Goal: Task Accomplishment & Management: Complete application form

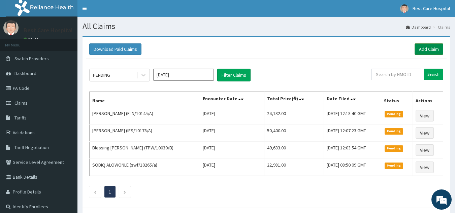
click at [416, 48] on link "Add Claim" at bounding box center [429, 48] width 29 height 11
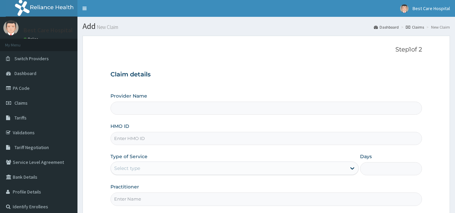
type input "Bestcare Hospital"
click at [252, 39] on form "Step 1 of 2 Claim details Provider Name Bestcare Hospital HMO ID Type of Servic…" at bounding box center [267, 145] width 368 height 219
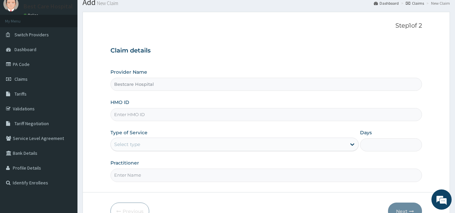
scroll to position [64, 0]
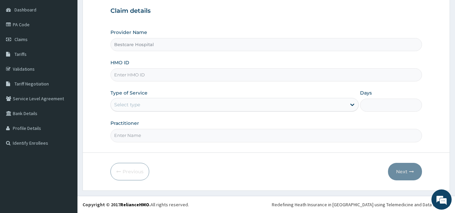
drag, startPoint x: 142, startPoint y: 66, endPoint x: 142, endPoint y: 71, distance: 5.1
click at [142, 69] on div "HMO ID" at bounding box center [267, 70] width 312 height 22
drag, startPoint x: 142, startPoint y: 80, endPoint x: 159, endPoint y: 80, distance: 17.5
click at [142, 80] on input "HMO ID" at bounding box center [267, 74] width 312 height 13
type input "ELN/10221/A"
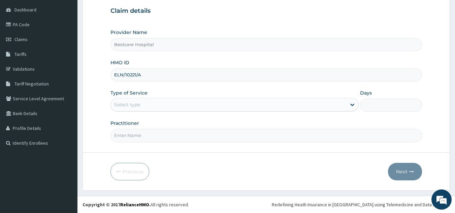
click at [156, 106] on div "Select type" at bounding box center [229, 104] width 236 height 11
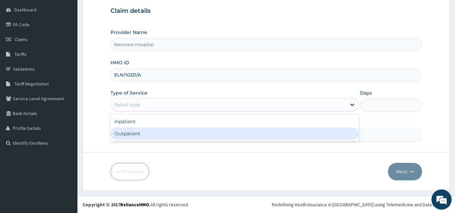
click at [126, 136] on div "Outpatient" at bounding box center [235, 134] width 248 height 12
type input "1"
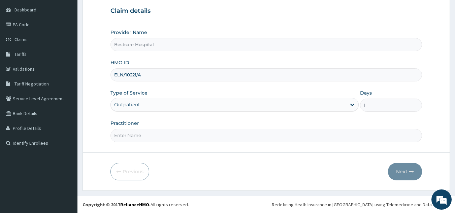
click at [127, 136] on input "Practitioner" at bounding box center [267, 135] width 312 height 13
type input "DR [PERSON_NAME]"
click at [408, 170] on button "Next" at bounding box center [405, 172] width 34 height 18
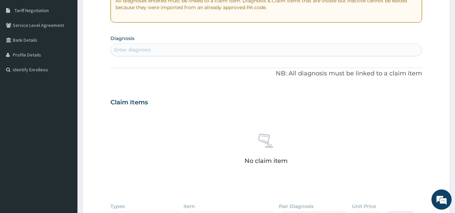
scroll to position [199, 0]
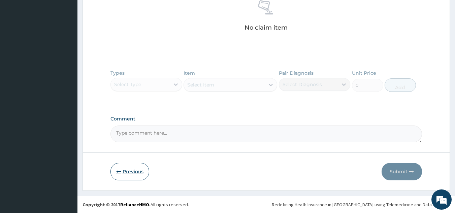
click at [127, 171] on button "Previous" at bounding box center [130, 172] width 39 height 18
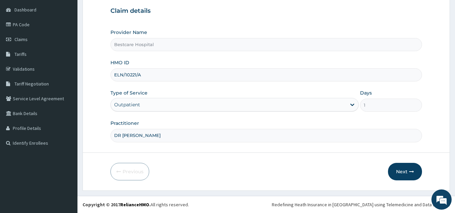
drag, startPoint x: 153, startPoint y: 81, endPoint x: 92, endPoint y: 82, distance: 61.0
click at [93, 82] on form "Step 1 of 2 Claim details Provider Name Bestcare Hospital HMO ID ELN/10221/A Ty…" at bounding box center [267, 81] width 368 height 219
click at [184, 52] on div "Provider Name Bestcare Hospital HMO ID ELN/10221/A Type of Service Outpatient D…" at bounding box center [267, 85] width 312 height 113
click at [401, 175] on button "Next" at bounding box center [405, 172] width 34 height 18
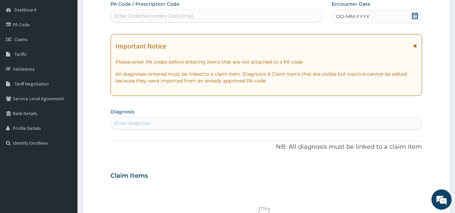
click at [212, 14] on div "Enter Code(Secondary Care Only)" at bounding box center [216, 15] width 210 height 11
paste input "PA/3370EB"
type input "PA/3370EB"
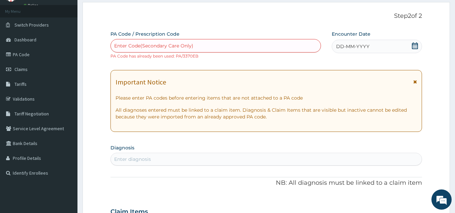
scroll to position [30, 0]
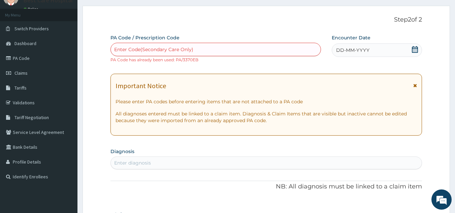
paste input "PA/C34756"
type input "PA/C34756"
paste input "PA/80941B"
type input "PA/80941B"
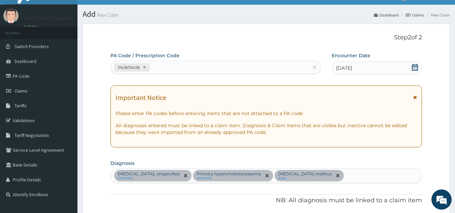
scroll to position [0, 0]
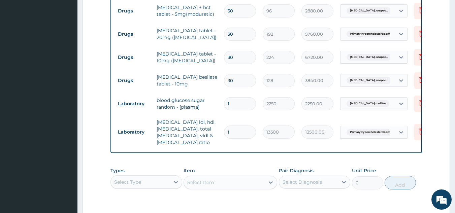
type input "1"
type input "13500.00"
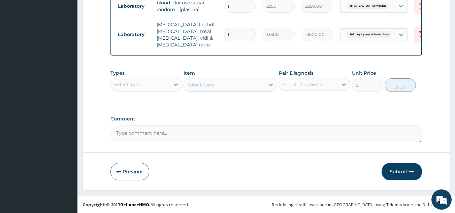
click at [128, 165] on button "Previous" at bounding box center [130, 172] width 39 height 18
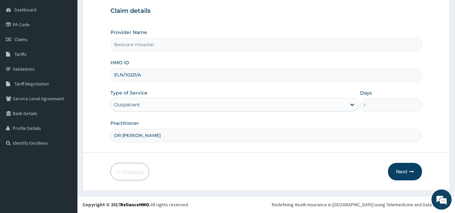
scroll to position [64, 0]
drag, startPoint x: 158, startPoint y: 73, endPoint x: 93, endPoint y: 74, distance: 65.1
click at [95, 74] on form "Step 1 of 2 Claim details Provider Name Bestcare Hospital HMO ID ELN/10221/A Ty…" at bounding box center [267, 81] width 368 height 219
paste input "ELN/10130"
click at [122, 76] on input "ELN/10130/A" at bounding box center [267, 74] width 312 height 13
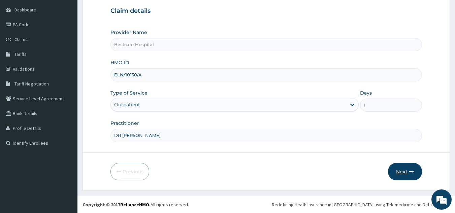
type input "ELN/10130/A"
click at [414, 168] on button "Next" at bounding box center [405, 172] width 34 height 18
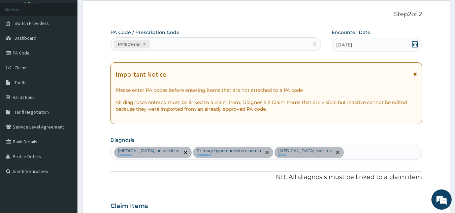
scroll to position [0, 0]
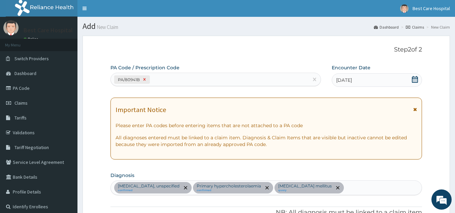
click at [147, 80] on div at bounding box center [144, 80] width 7 height 8
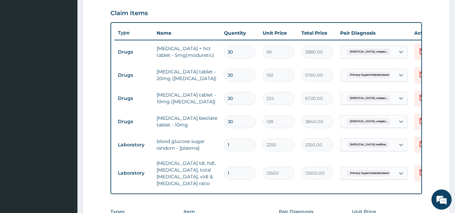
scroll to position [202, 0]
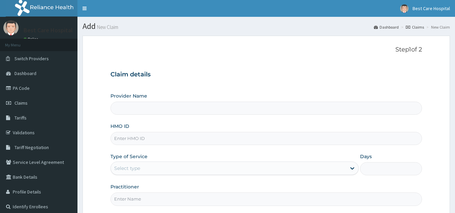
type input "Bestcare Hospital"
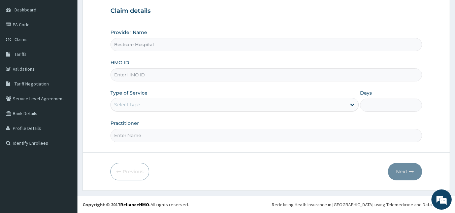
click at [160, 75] on input "HMO ID" at bounding box center [267, 74] width 312 height 13
paste input "ELN/10130/A"
click at [125, 77] on input "ELN/10130/A" at bounding box center [267, 74] width 312 height 13
type input "ELN/10130/A"
click at [197, 112] on div "Type of Service Select type" at bounding box center [235, 101] width 248 height 22
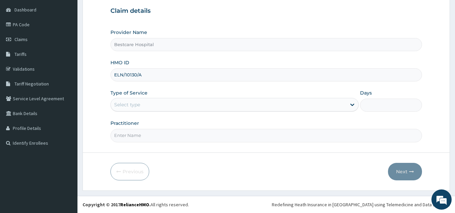
click at [131, 107] on div "Select type" at bounding box center [127, 104] width 26 height 7
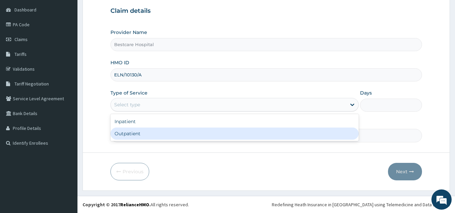
click at [132, 134] on div "Outpatient" at bounding box center [235, 134] width 248 height 12
type input "1"
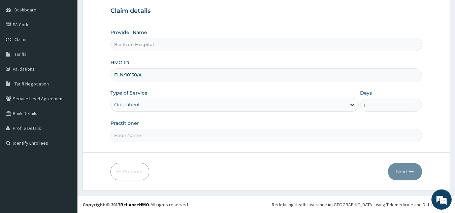
click at [133, 139] on input "Practitioner" at bounding box center [267, 135] width 312 height 13
type input "DR [PERSON_NAME]"
click at [404, 170] on button "Next" at bounding box center [405, 172] width 34 height 18
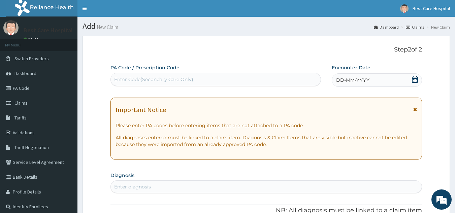
click at [161, 72] on div "PA Code / Prescription Code Enter Code(Secondary Care Only)" at bounding box center [216, 75] width 211 height 22
click at [158, 85] on div "Enter Code(Secondary Care Only)" at bounding box center [216, 79] width 210 height 11
paste input "PA/BD2E6F"
type input "PA/BD2E6F"
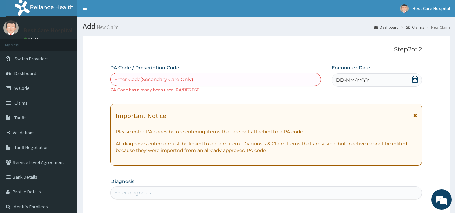
paste input "PA/679131"
type input "PA/679131"
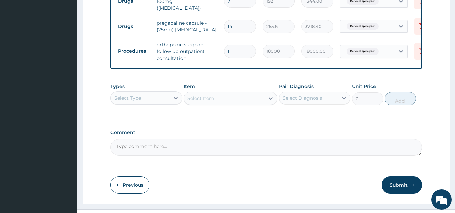
scroll to position [290, 0]
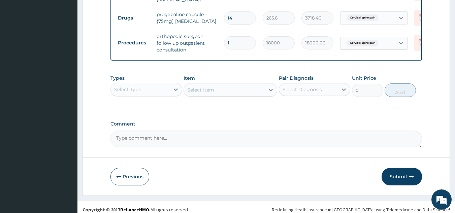
click at [400, 179] on button "Submit" at bounding box center [402, 177] width 40 height 18
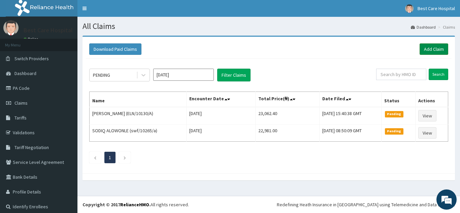
click at [424, 47] on link "Add Claim" at bounding box center [434, 48] width 29 height 11
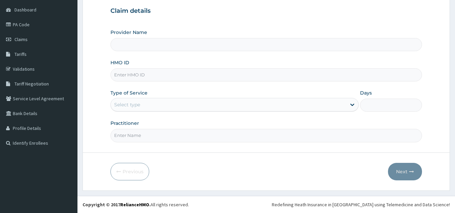
click at [146, 74] on input "HMO ID" at bounding box center [267, 74] width 312 height 13
type input "NPF/"
type input "Bestcare Hospital"
type input "NPF/10168/A"
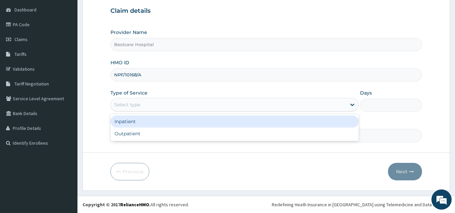
click at [147, 102] on div "Select type" at bounding box center [229, 104] width 236 height 11
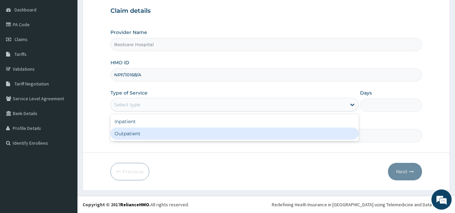
click at [136, 138] on div "Outpatient" at bounding box center [235, 134] width 248 height 12
type input "1"
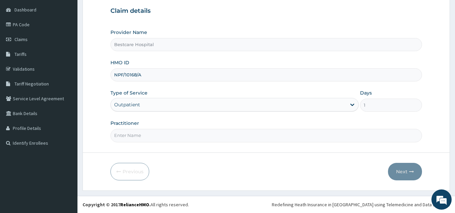
click at [138, 136] on input "Practitioner" at bounding box center [267, 135] width 312 height 13
type input "DR [PERSON_NAME]"
click at [407, 169] on button "Next" at bounding box center [405, 172] width 34 height 18
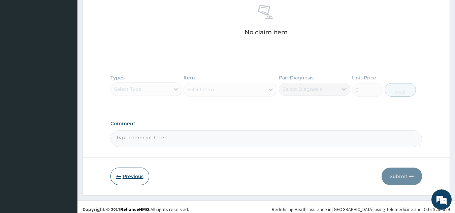
click at [131, 173] on button "Previous" at bounding box center [130, 177] width 39 height 18
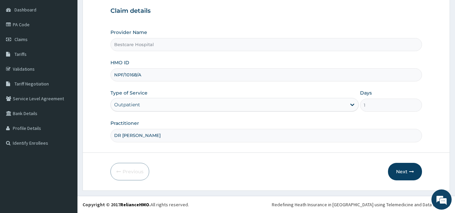
drag, startPoint x: 154, startPoint y: 72, endPoint x: 84, endPoint y: 75, distance: 70.5
click at [92, 72] on form "Step 1 of 2 Claim details Provider Name Bestcare Hospital HMO ID NPF/10168/A Ty…" at bounding box center [267, 81] width 368 height 219
click at [108, 137] on form "Step 1 of 2 Claim details Provider Name Bestcare Hospital HMO ID NPF/10168/A Ty…" at bounding box center [267, 81] width 368 height 219
click at [414, 169] on button "Next" at bounding box center [405, 172] width 34 height 18
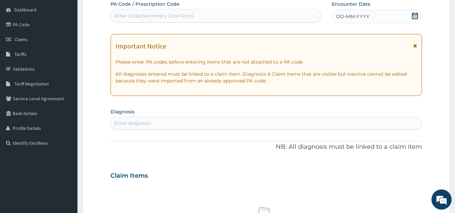
click at [162, 18] on div "Enter Code(Secondary Care Only)" at bounding box center [153, 15] width 79 height 7
paste input "PA/5038BD"
type input "PA/5038BD"
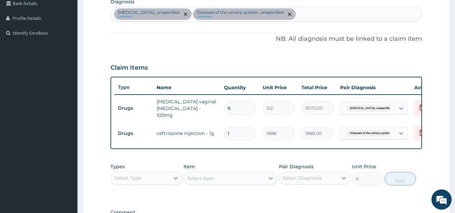
scroll to position [168, 0]
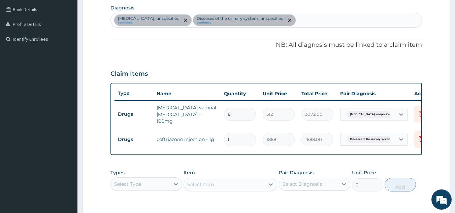
click at [326, 20] on div "Candidosis, unspecified confirmed Diseases of the urinary system, unspecified c…" at bounding box center [266, 20] width 311 height 14
type input "UPPER"
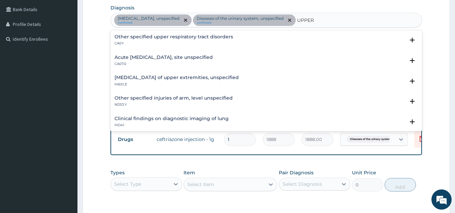
click at [173, 33] on div "Other specified upper respiratory tract disorders CA0Y Select Status Query Quer…" at bounding box center [267, 42] width 312 height 21
click at [171, 39] on h4 "Other specified upper respiratory tract disorders" at bounding box center [174, 36] width 119 height 5
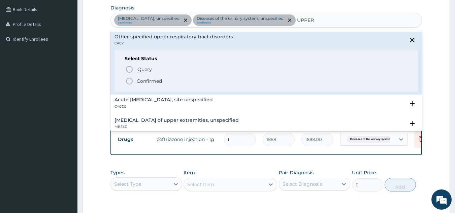
click at [146, 83] on p "Confirmed" at bounding box center [149, 81] width 25 height 7
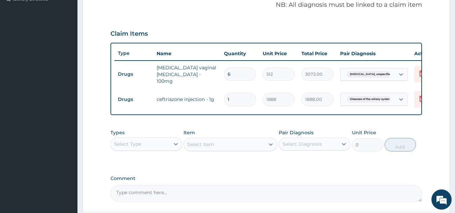
scroll to position [269, 0]
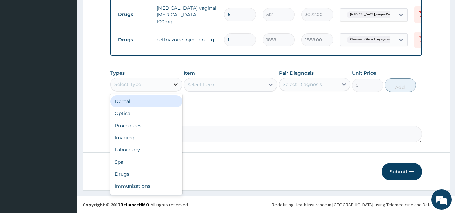
click at [170, 79] on div at bounding box center [176, 85] width 12 height 12
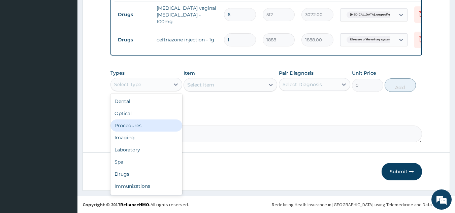
click at [141, 124] on div "Procedures" at bounding box center [147, 126] width 72 height 12
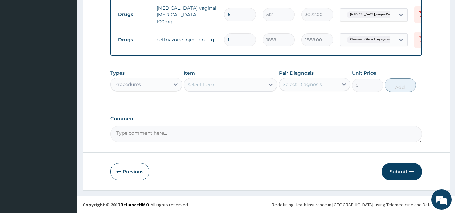
click at [225, 84] on div "Select Item" at bounding box center [224, 85] width 81 height 11
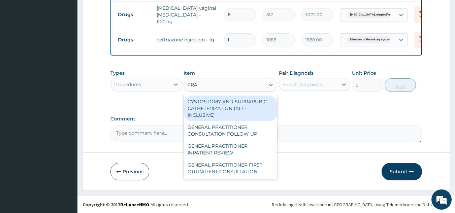
type input "PRAC"
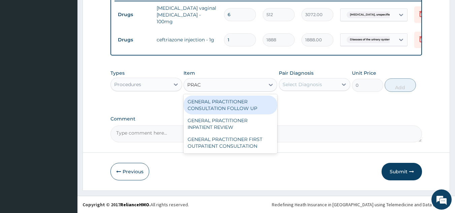
click at [223, 107] on div "GENERAL PRACTITIONER CONSULTATION FOLLOW UP" at bounding box center [231, 105] width 94 height 19
type input "3000"
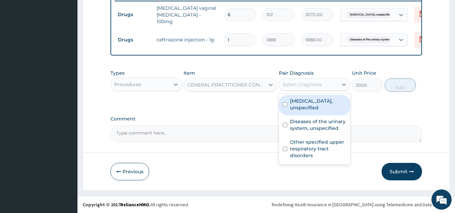
click at [313, 86] on div "Select Diagnosis" at bounding box center [302, 84] width 39 height 7
click at [255, 86] on div "GENERAL PRACTITIONER CONSULTATION FOLLOW UP" at bounding box center [226, 85] width 78 height 7
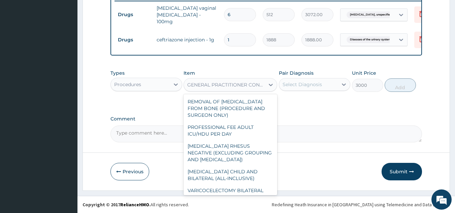
scroll to position [4288, 0]
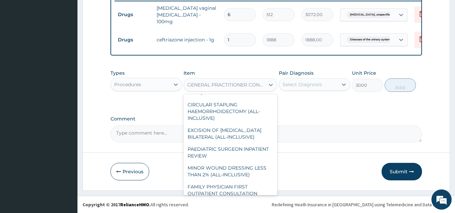
click at [232, 54] on div "GENERAL PRACTITIONER CONSULTATION FOLLOW UP" at bounding box center [231, 44] width 94 height 19
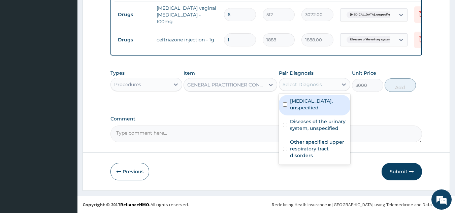
click at [297, 88] on div "Select Diagnosis" at bounding box center [308, 84] width 59 height 11
drag, startPoint x: 290, startPoint y: 108, endPoint x: 289, endPoint y: 114, distance: 6.1
click at [290, 109] on div "Candidosis, unspecified Diseases of the urinary system, unspecified Other speci…" at bounding box center [315, 129] width 72 height 71
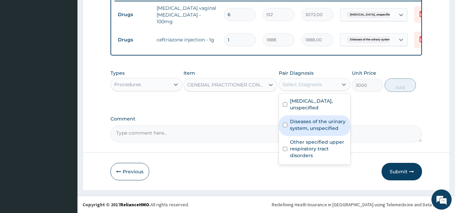
drag, startPoint x: 289, startPoint y: 121, endPoint x: 290, endPoint y: 131, distance: 10.5
click at [289, 122] on div "Diseases of the urinary system, unspecified" at bounding box center [315, 126] width 72 height 21
checkbox input "true"
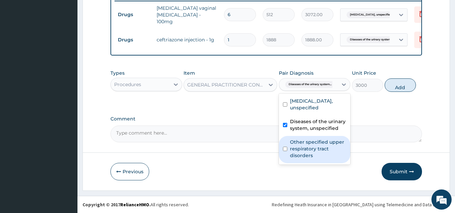
click at [292, 139] on label "Other specified upper respiratory tract disorders" at bounding box center [318, 149] width 57 height 20
checkbox input "true"
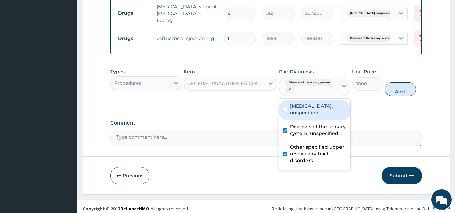
click at [302, 109] on label "Candidosis, unspecified" at bounding box center [318, 109] width 57 height 13
checkbox input "true"
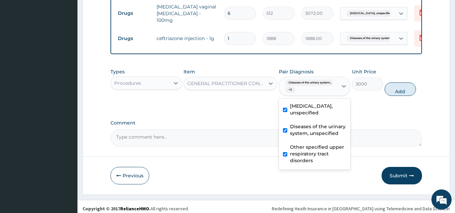
click at [386, 96] on div "Types Procedures Item GENERAL PRACTITIONER CONSULTATION FOLLOW UP Pair Diagnosi…" at bounding box center [267, 82] width 312 height 35
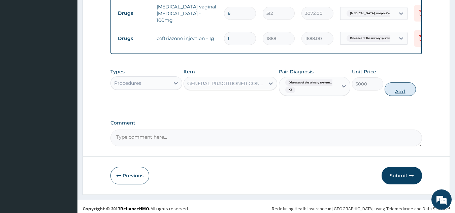
click at [396, 93] on button "Add" at bounding box center [400, 89] width 31 height 13
type input "0"
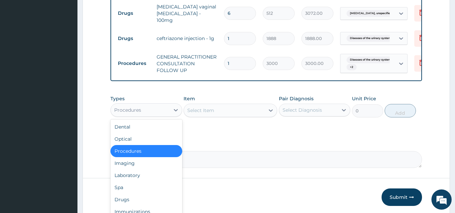
click at [150, 116] on div "Procedures" at bounding box center [140, 110] width 59 height 11
click at [140, 176] on div "Laboratory" at bounding box center [147, 176] width 72 height 12
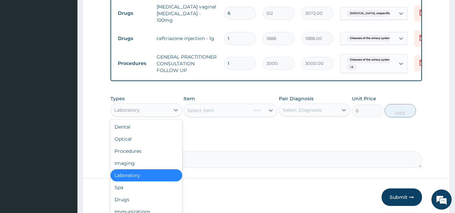
click at [164, 111] on div "Laboratory" at bounding box center [140, 110] width 59 height 11
click at [123, 199] on div "Drugs" at bounding box center [147, 200] width 72 height 12
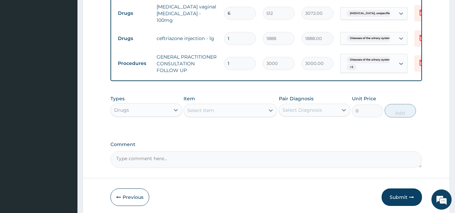
click at [223, 115] on div "Select Item" at bounding box center [224, 110] width 81 height 11
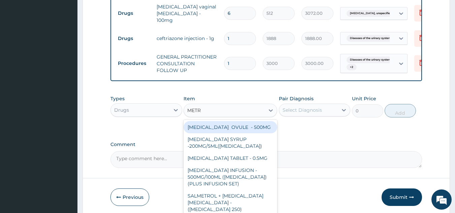
type input "METRO"
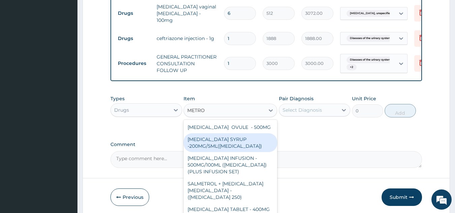
scroll to position [22, 0]
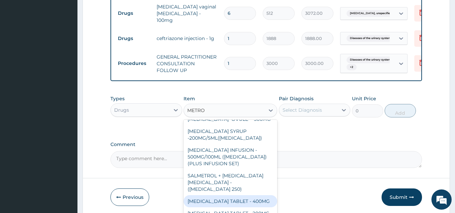
click at [240, 196] on div "METRONIDAZOLE TABLET - 400MG" at bounding box center [231, 202] width 94 height 12
type input "96"
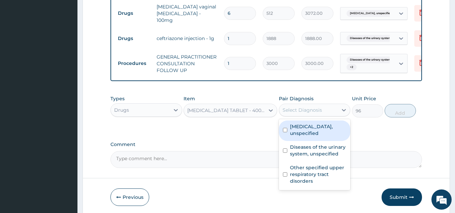
click at [311, 107] on div "Select Diagnosis" at bounding box center [308, 110] width 59 height 11
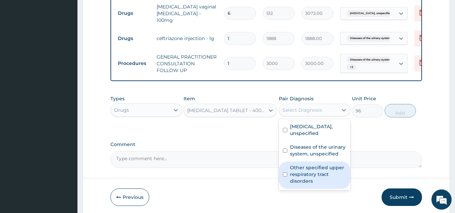
click at [297, 170] on label "Other specified upper respiratory tract disorders" at bounding box center [318, 175] width 57 height 20
checkbox input "true"
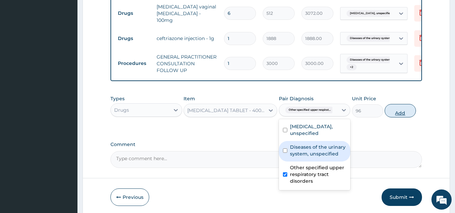
click at [410, 111] on button "Add" at bounding box center [400, 110] width 31 height 13
type input "0"
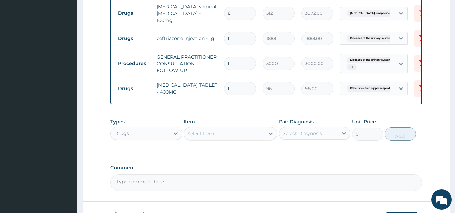
type input "15"
type input "1440.00"
type input "15"
click at [219, 139] on div "Select Item" at bounding box center [224, 133] width 81 height 11
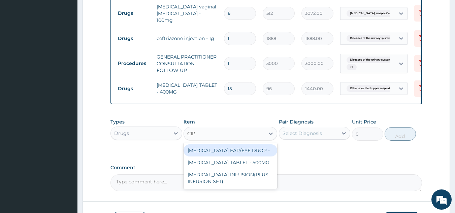
type input "CIPRO"
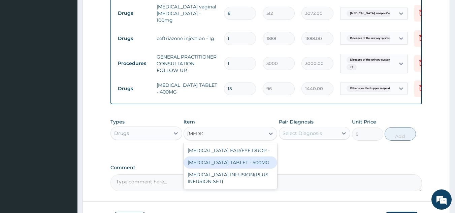
click at [223, 161] on div "CIPROFLOXACIN TABLET - 500MG" at bounding box center [231, 163] width 94 height 12
type input "224"
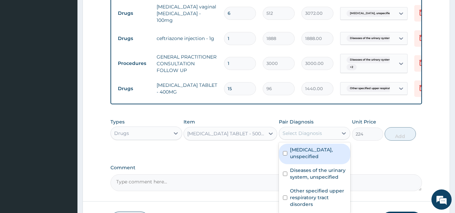
click at [316, 133] on div "Select Diagnosis" at bounding box center [302, 133] width 39 height 7
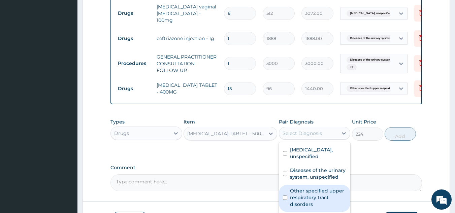
click at [307, 188] on label "Other specified upper respiratory tract disorders" at bounding box center [318, 198] width 57 height 20
checkbox input "true"
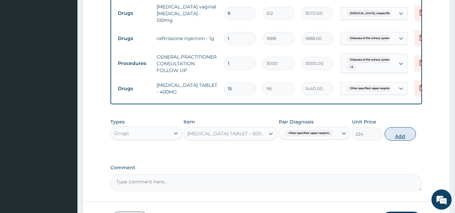
click at [399, 139] on button "Add" at bounding box center [400, 133] width 31 height 13
type input "0"
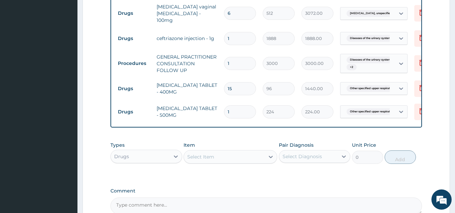
type input "10"
type input "2240.00"
type input "10"
click at [259, 154] on div "Select Item" at bounding box center [224, 157] width 81 height 11
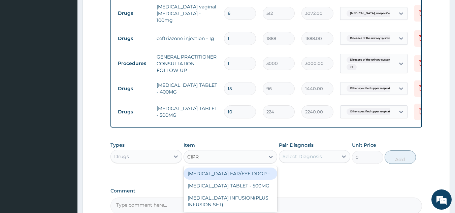
type input "CIPRO"
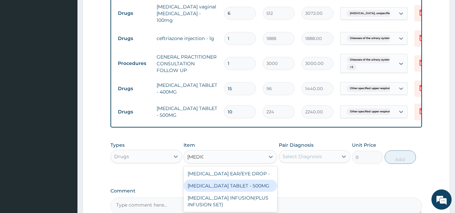
click at [238, 187] on div "CIPROFLOXACIN TABLET - 500MG" at bounding box center [231, 186] width 94 height 12
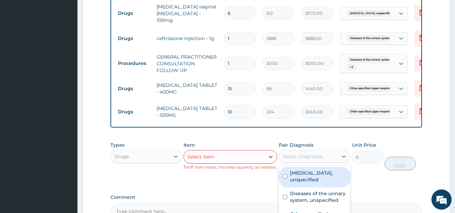
click at [312, 159] on div "Select Diagnosis" at bounding box center [302, 156] width 39 height 7
click at [229, 160] on div "Select Item" at bounding box center [224, 157] width 81 height 11
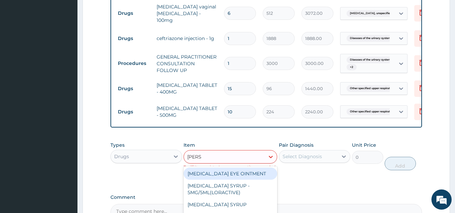
type input "LORAT"
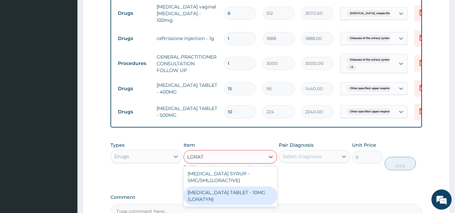
click at [240, 202] on div "LORATADINE TABLET - 10MG (LORATYN)" at bounding box center [231, 196] width 94 height 19
type input "112"
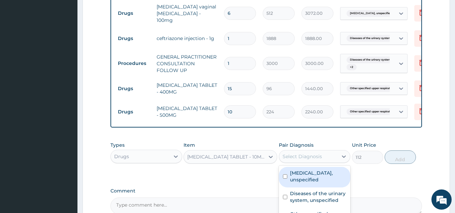
click at [308, 160] on div "Select Diagnosis" at bounding box center [302, 156] width 39 height 7
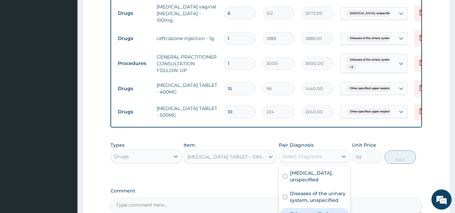
checkbox input "true"
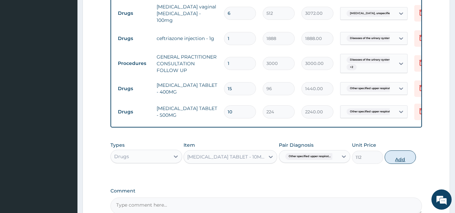
click at [400, 158] on button "Add" at bounding box center [400, 157] width 31 height 13
type input "0"
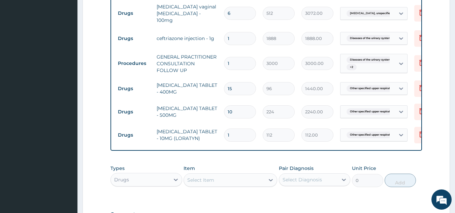
type input "0.00"
type input "5"
type input "560.00"
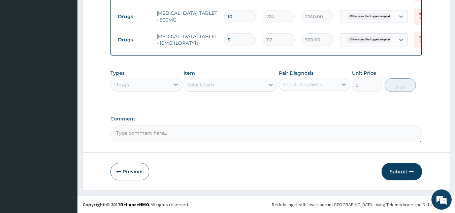
type input "5"
click at [409, 167] on button "Submit" at bounding box center [402, 172] width 40 height 18
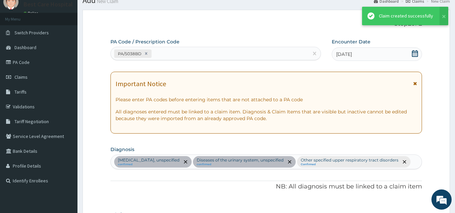
scroll to position [366, 0]
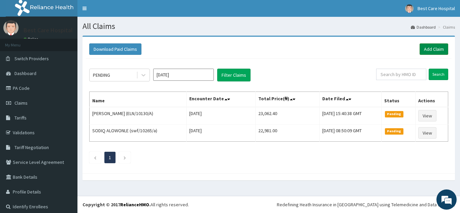
click at [435, 49] on link "Add Claim" at bounding box center [434, 48] width 29 height 11
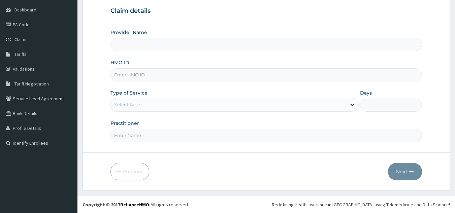
click at [162, 71] on input "HMO ID" at bounding box center [267, 74] width 312 height 13
type input "ELN"
type input "Bestcare Hospital"
drag, startPoint x: 139, startPoint y: 76, endPoint x: 162, endPoint y: 76, distance: 22.9
click at [161, 76] on input "ELN/10221/A" at bounding box center [267, 74] width 312 height 13
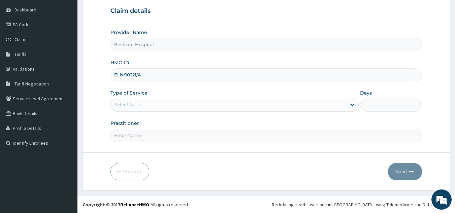
click at [165, 75] on input "ELN/10221/A" at bounding box center [267, 74] width 312 height 13
click at [147, 75] on input "ELN/10221/A" at bounding box center [267, 74] width 312 height 13
drag, startPoint x: 86, startPoint y: 75, endPoint x: 82, endPoint y: 75, distance: 4.0
click at [82, 75] on section "Step 1 of 2 Claim details Provider Name Bestcare Hospital HMO ID ELN/10221/A Ty…" at bounding box center [267, 81] width 378 height 229
click at [170, 75] on input "ELN/10221/A" at bounding box center [267, 74] width 312 height 13
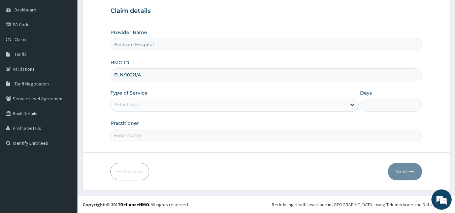
drag, startPoint x: 156, startPoint y: 77, endPoint x: 102, endPoint y: 78, distance: 53.9
click at [103, 78] on form "Step 1 of 2 Claim details Provider Name Bestcare Hospital HMO ID ELN/10221/A Ty…" at bounding box center [267, 81] width 368 height 219
type input "ELN/10221/A"
click at [134, 103] on div "Select type" at bounding box center [127, 104] width 26 height 7
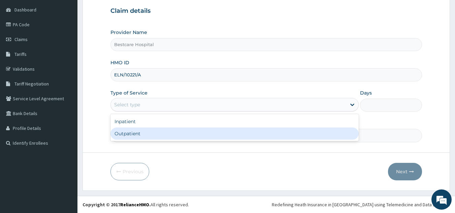
click at [141, 136] on div "Outpatient" at bounding box center [235, 134] width 248 height 12
type input "1"
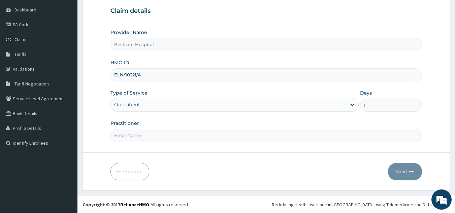
click at [141, 135] on input "Practitioner" at bounding box center [267, 135] width 312 height 13
type input "DR [PERSON_NAME]"
click at [403, 173] on button "Next" at bounding box center [405, 172] width 34 height 18
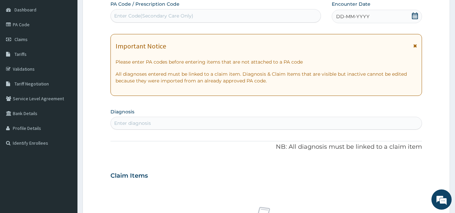
click at [219, 17] on div "Enter Code(Secondary Care Only)" at bounding box center [216, 15] width 210 height 11
paste input "PA/80941B"
type input "PA/80941B"
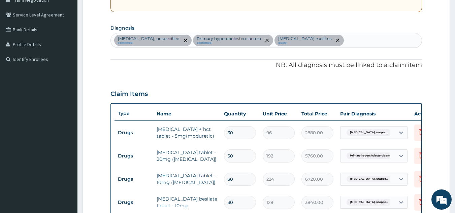
scroll to position [93, 0]
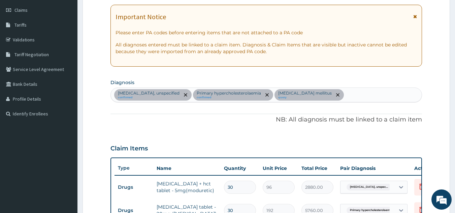
click at [361, 99] on div "Essential hypertension, unspecified confirmed Primary hypercholesterolaemia con…" at bounding box center [266, 95] width 311 height 14
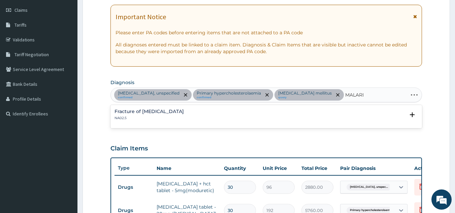
type input "[MEDICAL_DATA]"
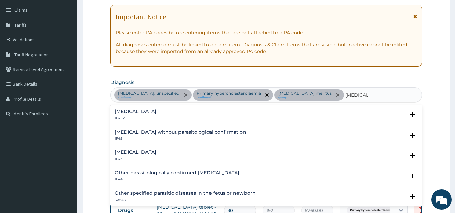
click at [149, 154] on h4 "[MEDICAL_DATA]" at bounding box center [136, 152] width 42 height 5
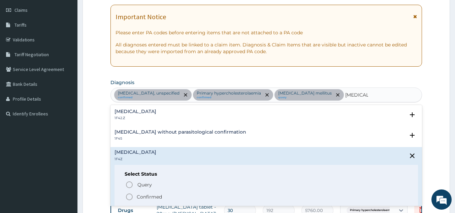
click at [149, 196] on p "Confirmed" at bounding box center [149, 197] width 25 height 7
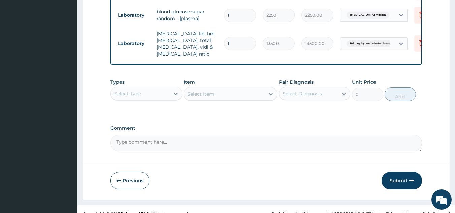
scroll to position [372, 0]
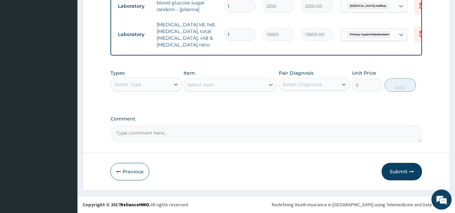
click at [163, 85] on div "Select Type" at bounding box center [140, 84] width 59 height 11
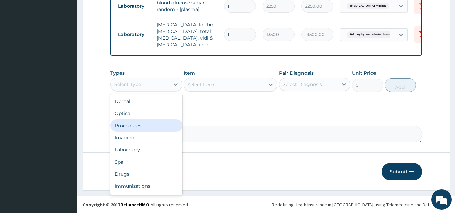
click at [151, 125] on div "Procedures" at bounding box center [147, 126] width 72 height 12
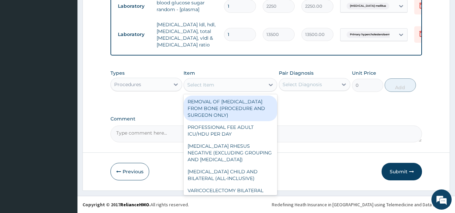
click at [219, 85] on div "Select Item" at bounding box center [224, 85] width 81 height 11
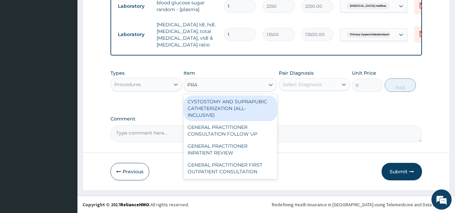
type input "PRAC"
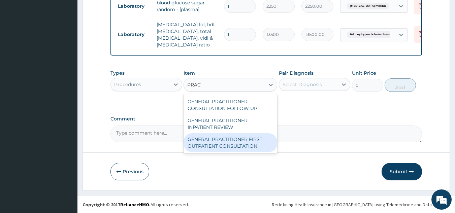
click at [217, 147] on div "GENERAL PRACTITIONER FIRST OUTPATIENT CONSULTATION" at bounding box center [231, 142] width 94 height 19
type input "4500"
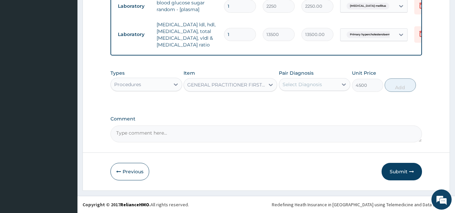
click at [309, 82] on div "Select Diagnosis" at bounding box center [302, 84] width 39 height 7
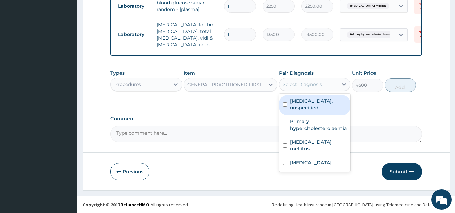
click at [310, 99] on label "Essential hypertension, unspecified" at bounding box center [318, 104] width 57 height 13
checkbox input "true"
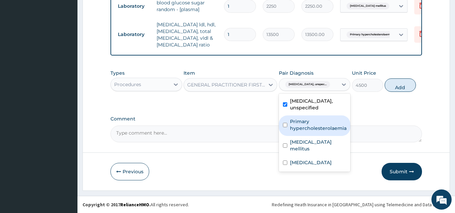
click at [299, 127] on label "Primary hypercholesterolaemia" at bounding box center [318, 124] width 57 height 13
checkbox input "true"
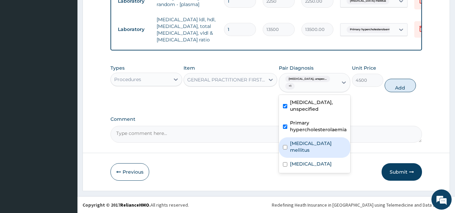
click at [302, 153] on label "Type 2 diabetes mellitus" at bounding box center [318, 146] width 57 height 13
checkbox input "true"
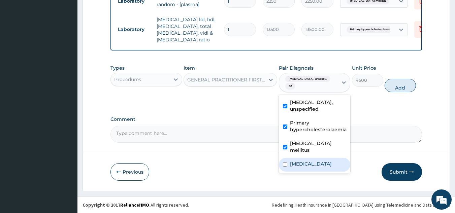
click at [303, 167] on label "[MEDICAL_DATA]" at bounding box center [311, 164] width 42 height 7
checkbox input "true"
click at [412, 83] on div "Types Procedures Item GENERAL PRACTITIONER FIRST OUTPATIENT CONSULTATION Pair D…" at bounding box center [267, 78] width 312 height 35
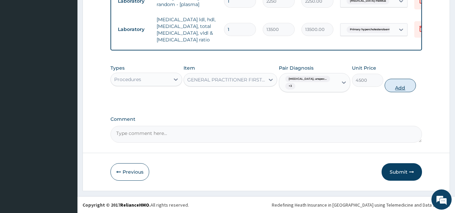
click at [405, 88] on button "Add" at bounding box center [400, 85] width 31 height 13
type input "0"
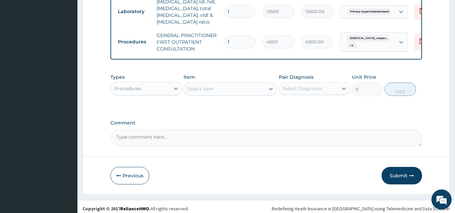
scroll to position [399, 0]
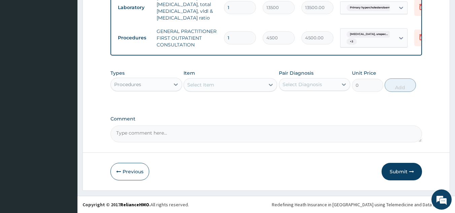
click at [159, 86] on div "Procedures" at bounding box center [140, 84] width 59 height 11
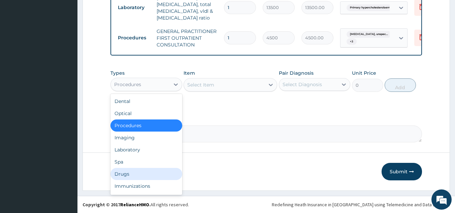
click at [131, 177] on div "Drugs" at bounding box center [147, 174] width 72 height 12
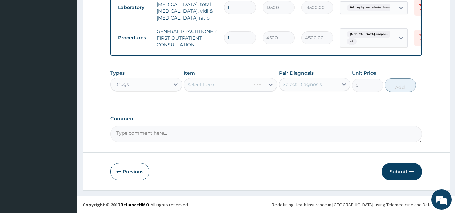
click at [213, 83] on div "Select Item" at bounding box center [231, 84] width 94 height 13
click at [233, 86] on div "Select Item" at bounding box center [224, 85] width 81 height 11
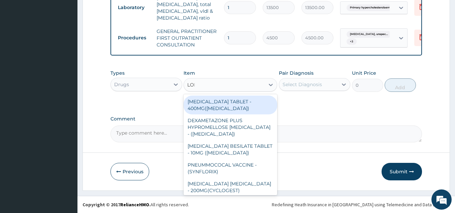
type input "LONA"
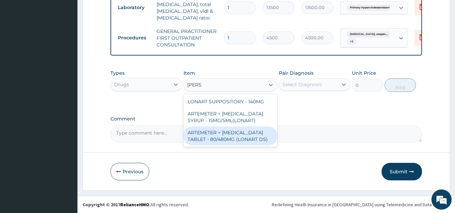
click at [231, 144] on div "ARTEMETER + LUMEFANTRINE TABLET - 80/480MG (LONART DS)" at bounding box center [231, 136] width 94 height 19
type input "672"
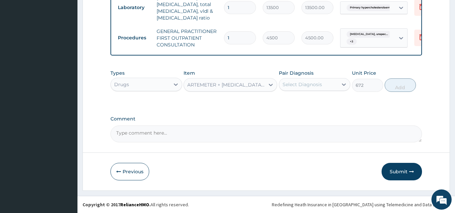
click at [306, 83] on div "Select Diagnosis" at bounding box center [302, 84] width 39 height 7
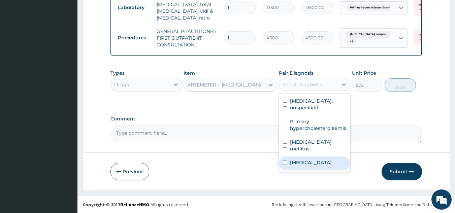
click at [303, 161] on label "Malaria, unspecified" at bounding box center [311, 162] width 42 height 7
checkbox input "true"
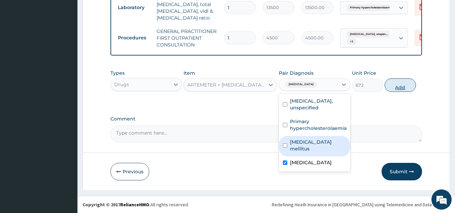
click at [399, 82] on button "Add" at bounding box center [400, 85] width 31 height 13
type input "0"
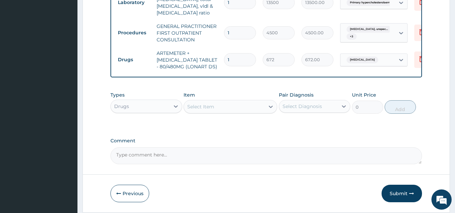
type input "0.00"
type input "6"
type input "4032.00"
type input "6"
click at [232, 112] on div "Select Item" at bounding box center [224, 106] width 81 height 11
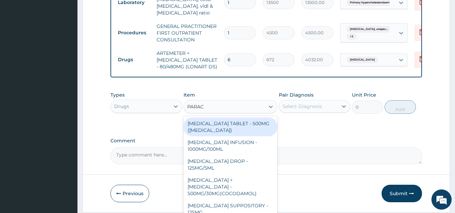
type input "PARACE"
drag, startPoint x: 234, startPoint y: 132, endPoint x: 240, endPoint y: 134, distance: 6.5
click at [234, 133] on div "PARACETAMOL TABLET - 500MG (PANADOL)" at bounding box center [231, 127] width 94 height 19
type input "48"
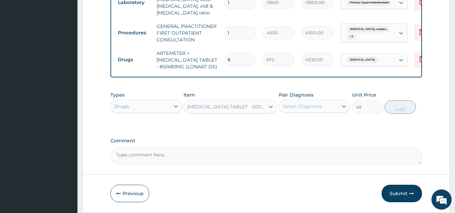
click at [312, 110] on div "Select Diagnosis" at bounding box center [302, 106] width 39 height 7
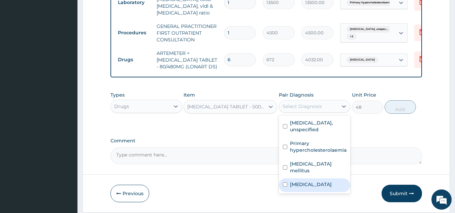
drag, startPoint x: 299, startPoint y: 192, endPoint x: 328, endPoint y: 168, distance: 37.8
click at [299, 188] on label "Malaria, unspecified" at bounding box center [311, 184] width 42 height 7
checkbox input "true"
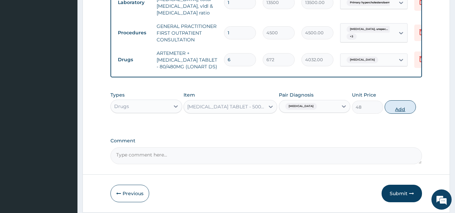
click at [409, 114] on button "Add" at bounding box center [400, 106] width 31 height 13
type input "0"
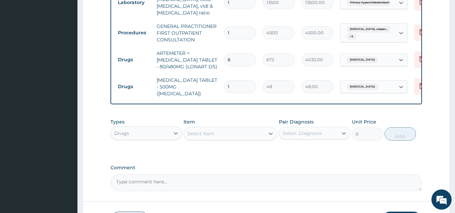
type input "0.00"
type input "3"
type input "144.00"
type input "30"
type input "1440.00"
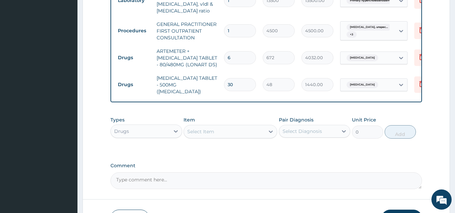
scroll to position [450, 0]
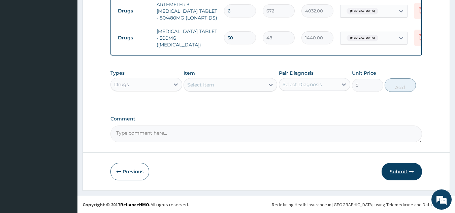
type input "30"
click at [403, 173] on button "Submit" at bounding box center [402, 172] width 40 height 18
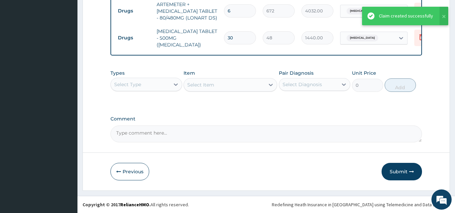
scroll to position [349, 0]
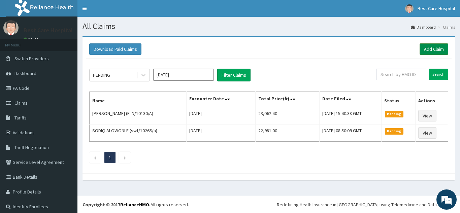
click at [429, 47] on link "Add Claim" at bounding box center [434, 48] width 29 height 11
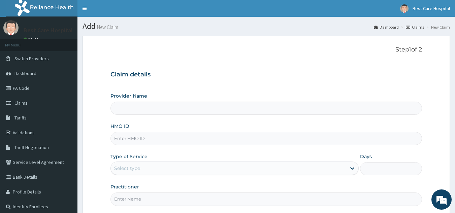
type input "Bestcare Hospital"
click at [178, 137] on input "HMO ID" at bounding box center [267, 138] width 312 height 13
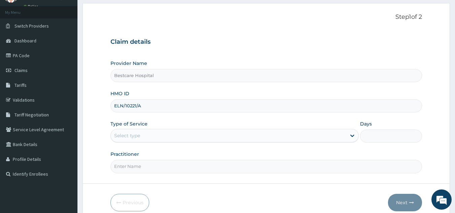
scroll to position [64, 0]
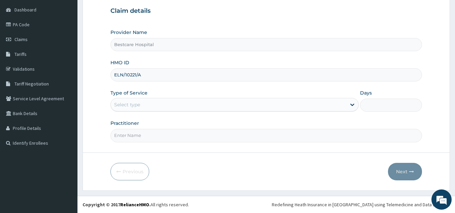
type input "ELN/10221/A"
click at [157, 96] on div "Type of Service Select type" at bounding box center [235, 101] width 248 height 22
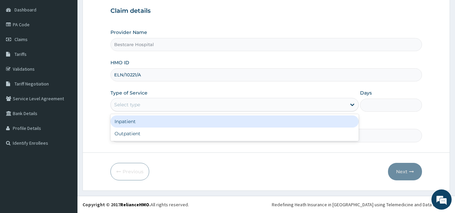
click at [154, 104] on div "Select type" at bounding box center [229, 104] width 236 height 11
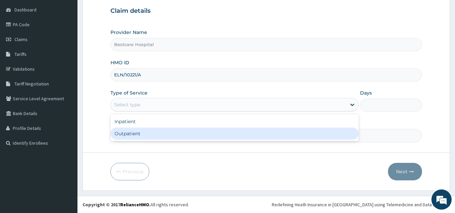
click at [143, 138] on div "Outpatient" at bounding box center [235, 134] width 248 height 12
type input "1"
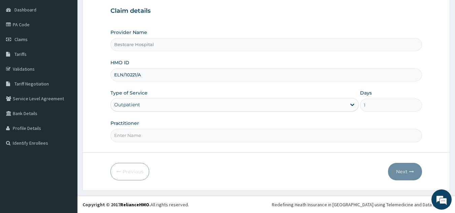
click at [162, 132] on input "Practitioner" at bounding box center [267, 135] width 312 height 13
type input "DR [PERSON_NAME]"
click at [409, 174] on button "Next" at bounding box center [405, 172] width 34 height 18
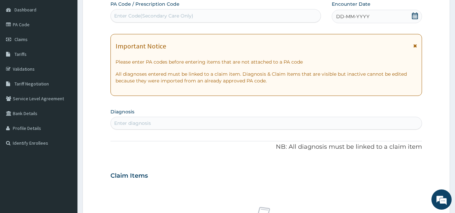
click at [414, 17] on icon at bounding box center [415, 15] width 7 height 7
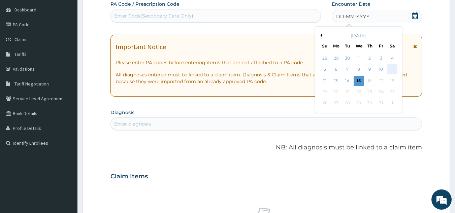
click at [393, 69] on div "11" at bounding box center [393, 70] width 10 height 10
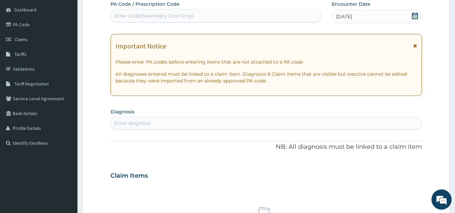
click at [139, 117] on div "Enter diagnosis" at bounding box center [267, 123] width 312 height 13
type input "[MEDICAL_DATA]"
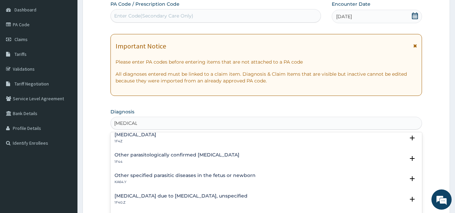
scroll to position [34, 0]
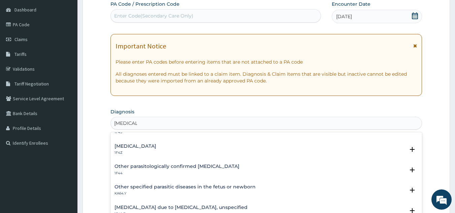
click at [145, 149] on div "[MEDICAL_DATA] 1F4Z" at bounding box center [136, 150] width 42 height 12
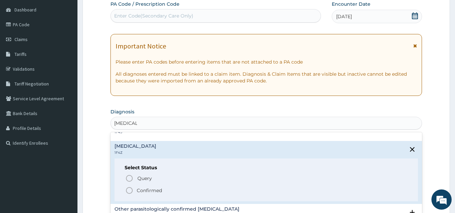
click at [138, 193] on p "Confirmed" at bounding box center [149, 190] width 25 height 7
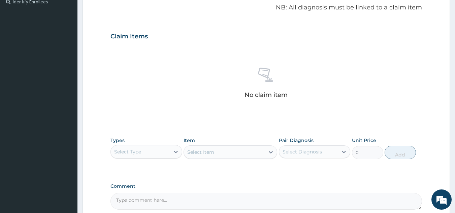
scroll to position [273, 0]
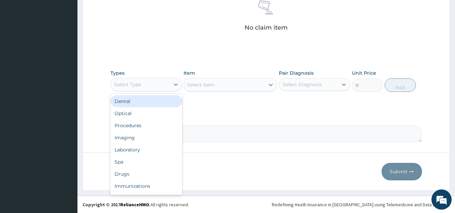
click at [168, 83] on div "Select Type" at bounding box center [140, 84] width 59 height 11
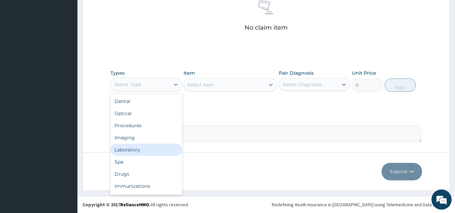
click at [153, 152] on div "Laboratory" at bounding box center [147, 150] width 72 height 12
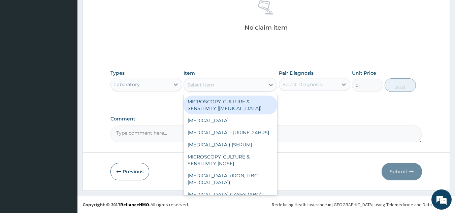
click at [213, 87] on div "Select Item" at bounding box center [200, 85] width 27 height 7
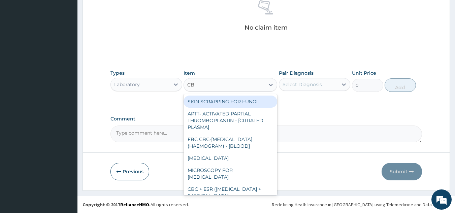
type input "CBC"
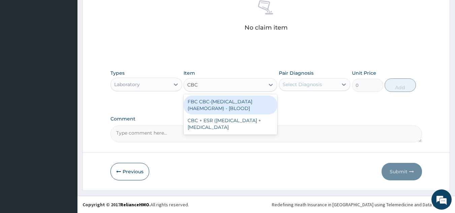
click at [228, 111] on div "FBC CBC-[MEDICAL_DATA] (HAEMOGRAM) - [BLOOD]" at bounding box center [231, 105] width 94 height 19
type input "6000"
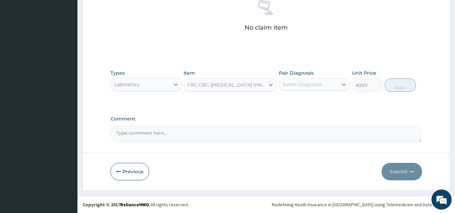
click at [310, 82] on div "Select Diagnosis" at bounding box center [302, 84] width 39 height 7
click at [298, 99] on label "[MEDICAL_DATA]" at bounding box center [311, 101] width 42 height 7
checkbox input "true"
click at [401, 86] on button "Add" at bounding box center [400, 85] width 31 height 13
type input "0"
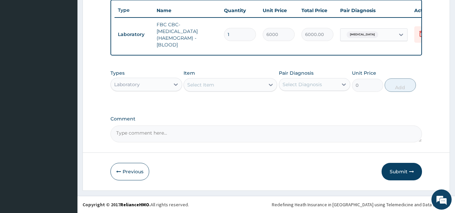
scroll to position [256, 0]
click at [229, 91] on div "Select Item" at bounding box center [231, 84] width 94 height 13
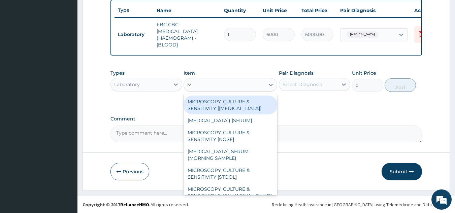
type input "MP"
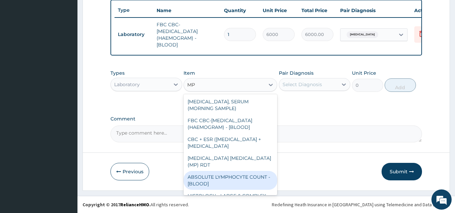
click at [214, 178] on div "ABSOLUTE LYMPHOCYTE COUNT - [BLOOD]" at bounding box center [231, 180] width 94 height 19
type input "2700"
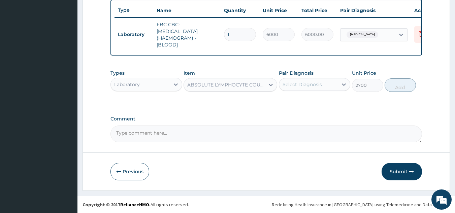
click at [229, 88] on div "ABSOLUTE LYMPHOCYTE COUNT - [BLOOD]" at bounding box center [224, 85] width 81 height 11
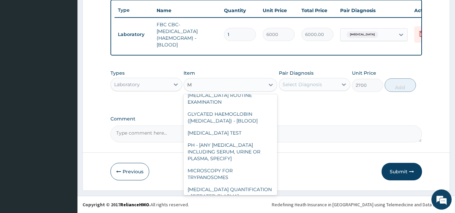
type input "MP"
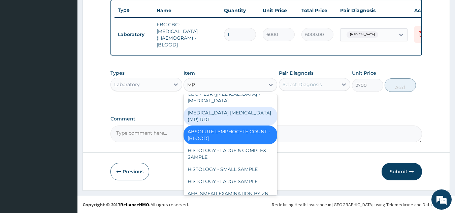
click at [231, 126] on div "[MEDICAL_DATA] [MEDICAL_DATA] (MP) RDT" at bounding box center [231, 116] width 94 height 19
type input "2400"
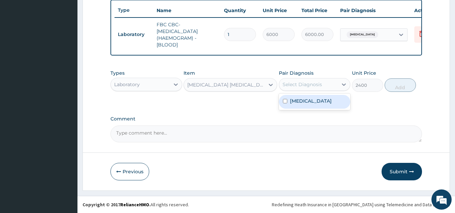
click at [320, 81] on div "Select Diagnosis" at bounding box center [302, 84] width 39 height 7
click at [314, 99] on label "[MEDICAL_DATA]" at bounding box center [311, 101] width 42 height 7
checkbox input "true"
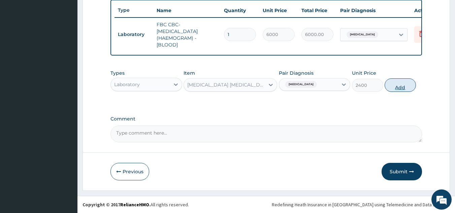
click at [393, 86] on button "Add" at bounding box center [400, 85] width 31 height 13
type input "0"
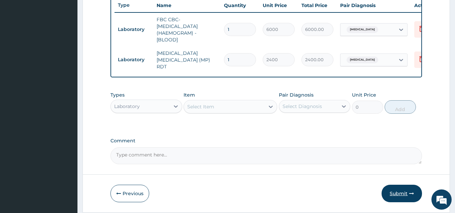
click at [393, 197] on button "Submit" at bounding box center [402, 194] width 40 height 18
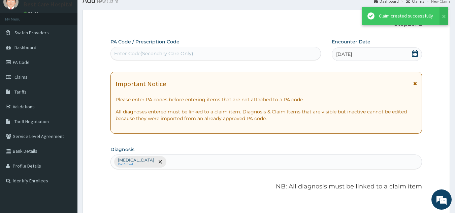
scroll to position [256, 0]
